Goal: Task Accomplishment & Management: Manage account settings

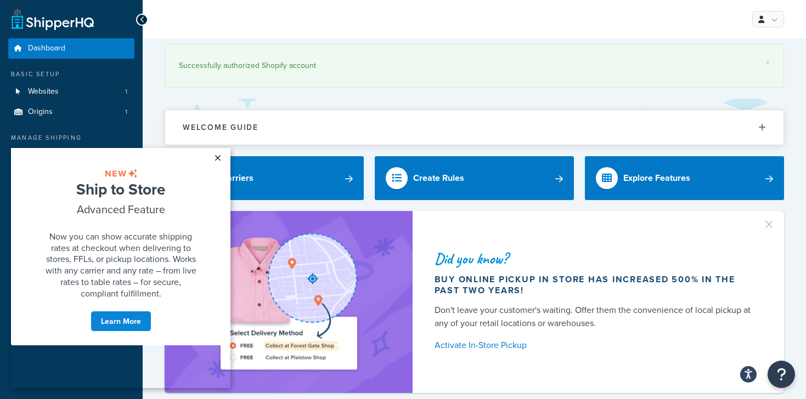
click at [221, 153] on link "×" at bounding box center [217, 158] width 19 height 20
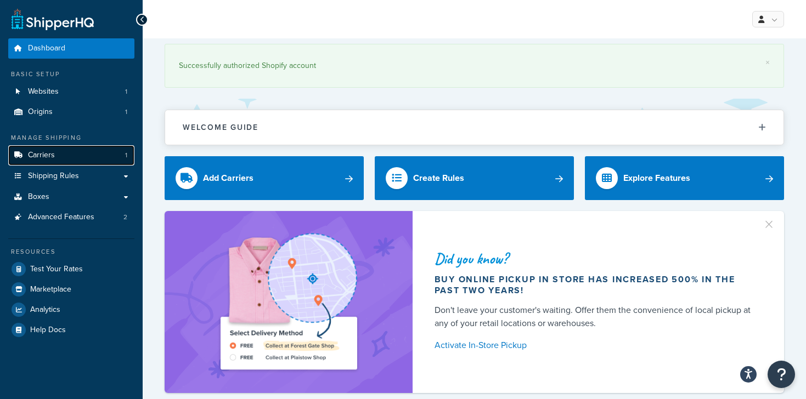
click at [41, 154] on span "Carriers" at bounding box center [41, 155] width 27 height 9
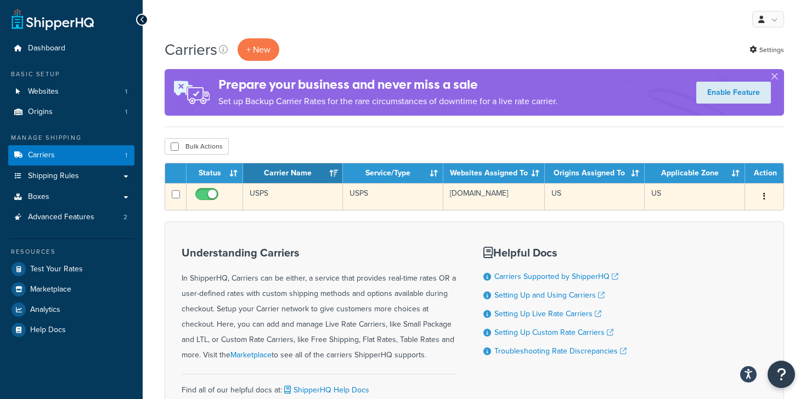
click at [762, 195] on button "button" at bounding box center [764, 197] width 15 height 18
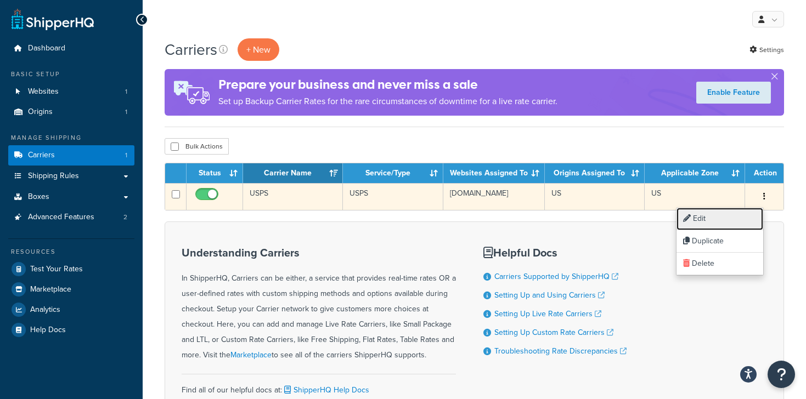
click at [727, 212] on link "Edit" at bounding box center [720, 219] width 87 height 22
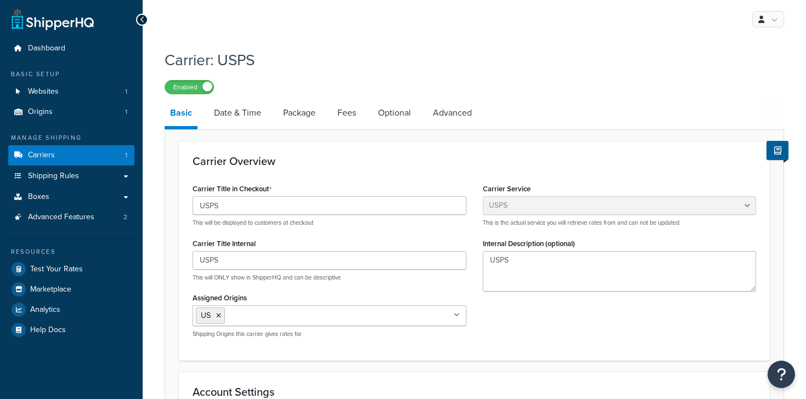
select select "usps"
select select "ONLINE"
click at [453, 116] on link "Advanced" at bounding box center [452, 113] width 50 height 26
select select "false"
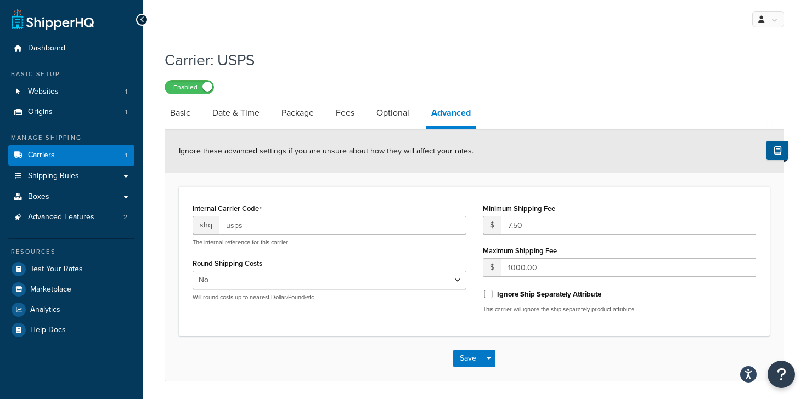
click at [455, 196] on div "Internal Carrier Code shq usps The internal reference for this carrier Round Sh…" at bounding box center [474, 261] width 591 height 149
click at [392, 118] on link "Optional" at bounding box center [393, 113] width 44 height 26
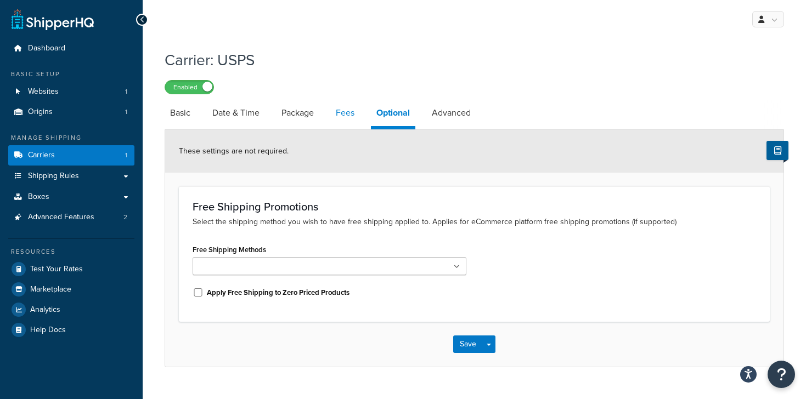
click at [352, 111] on link "Fees" at bounding box center [345, 113] width 30 height 26
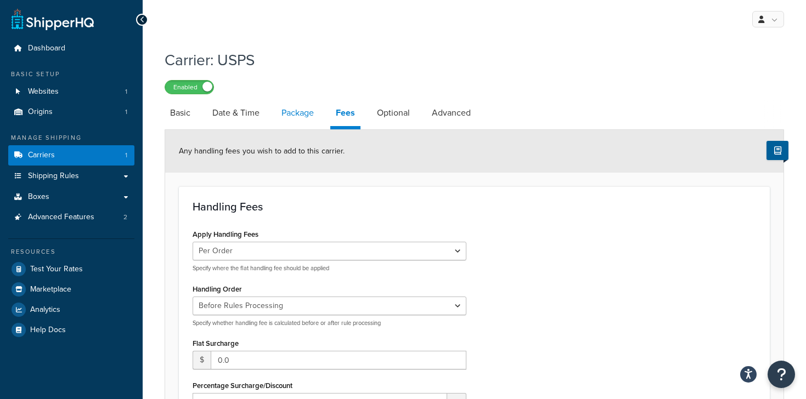
click at [300, 104] on link "Package" at bounding box center [297, 113] width 43 height 26
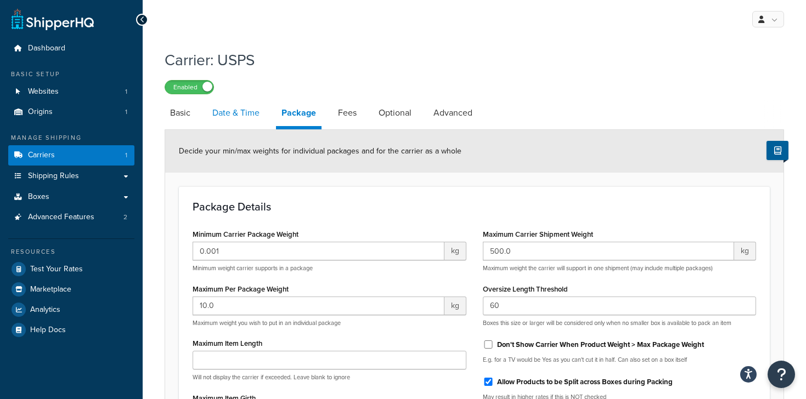
click at [246, 115] on link "Date & Time" at bounding box center [236, 113] width 58 height 26
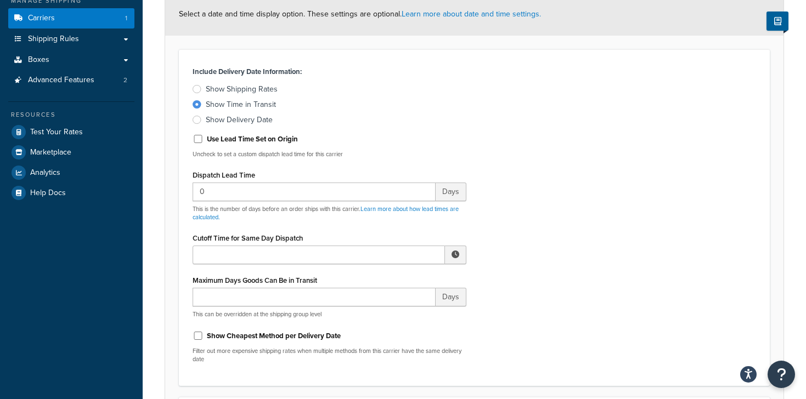
scroll to position [147, 0]
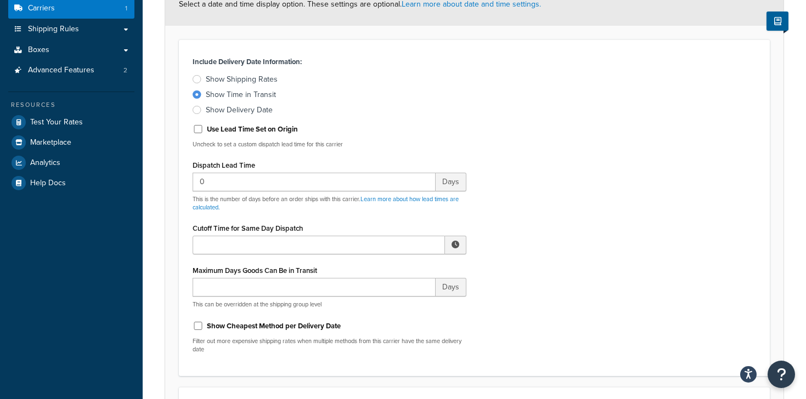
click at [453, 243] on span at bounding box center [456, 245] width 8 height 8
click at [498, 233] on div "Include Delivery Date Information: Show Shipping Rates Show Time in Transit Sho…" at bounding box center [474, 208] width 580 height 308
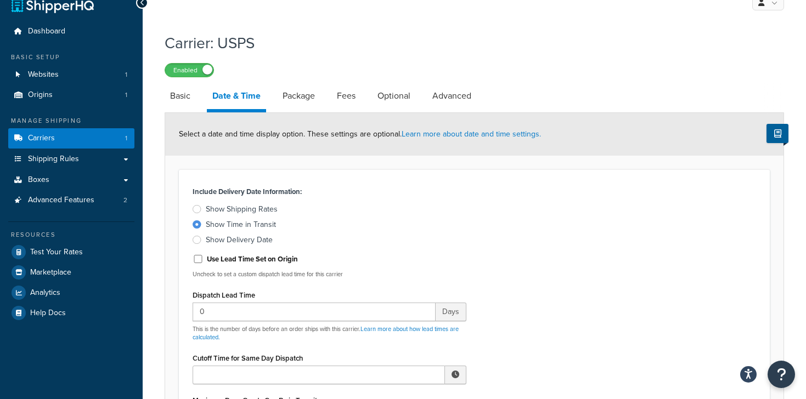
scroll to position [0, 0]
